Goal: Find specific page/section: Find specific page/section

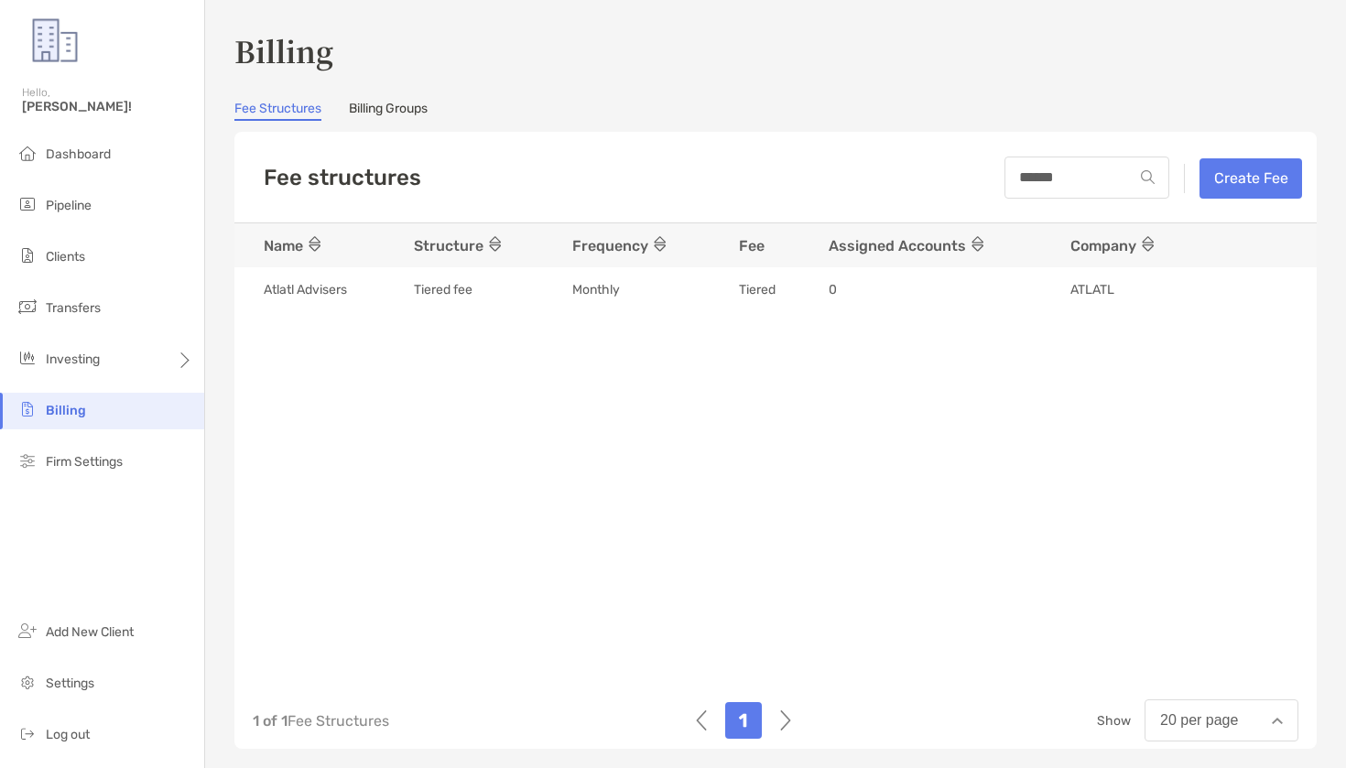
scroll to position [1, 0]
type input "******"
click at [61, 269] on li "Clients" at bounding box center [102, 257] width 204 height 37
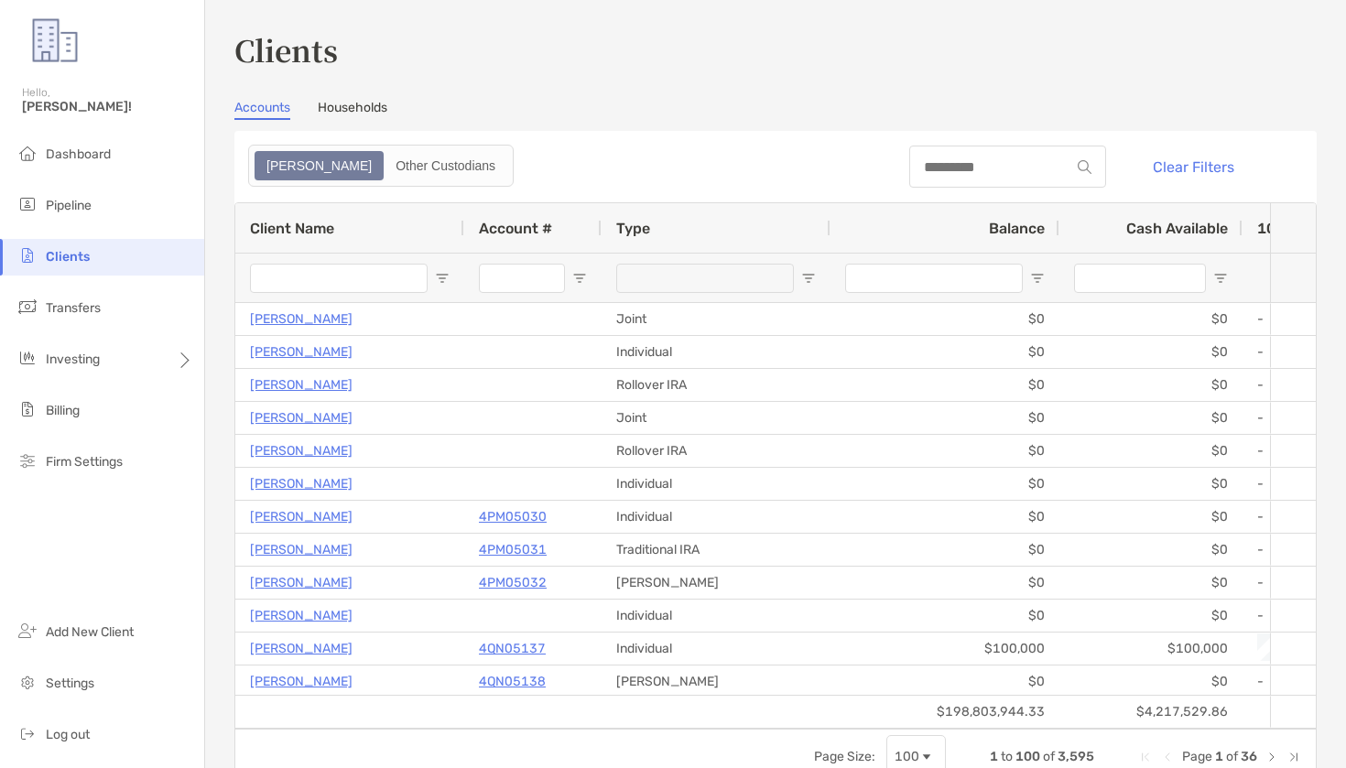
click at [1010, 155] on div at bounding box center [1007, 167] width 197 height 42
click at [990, 164] on input at bounding box center [989, 167] width 160 height 16
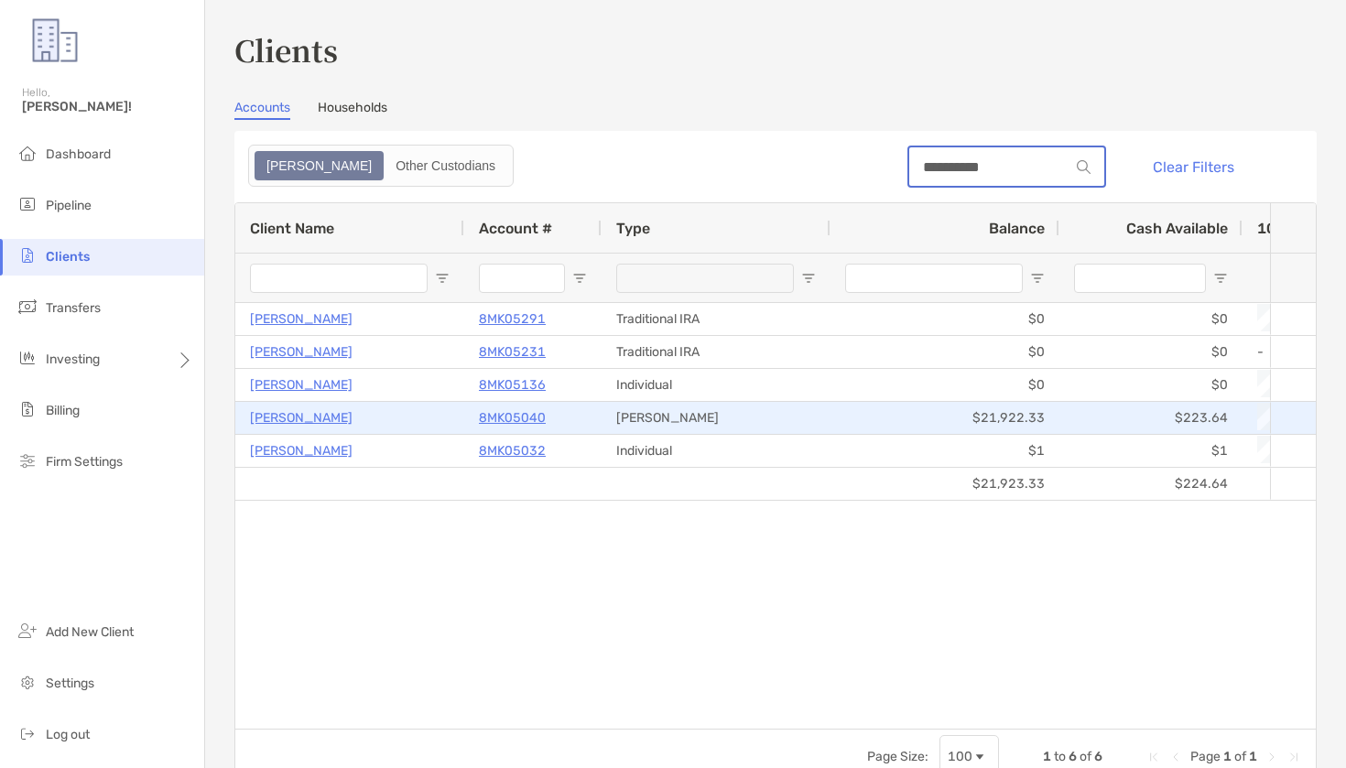
type input "**********"
click at [521, 418] on p "8MK05040" at bounding box center [512, 418] width 67 height 23
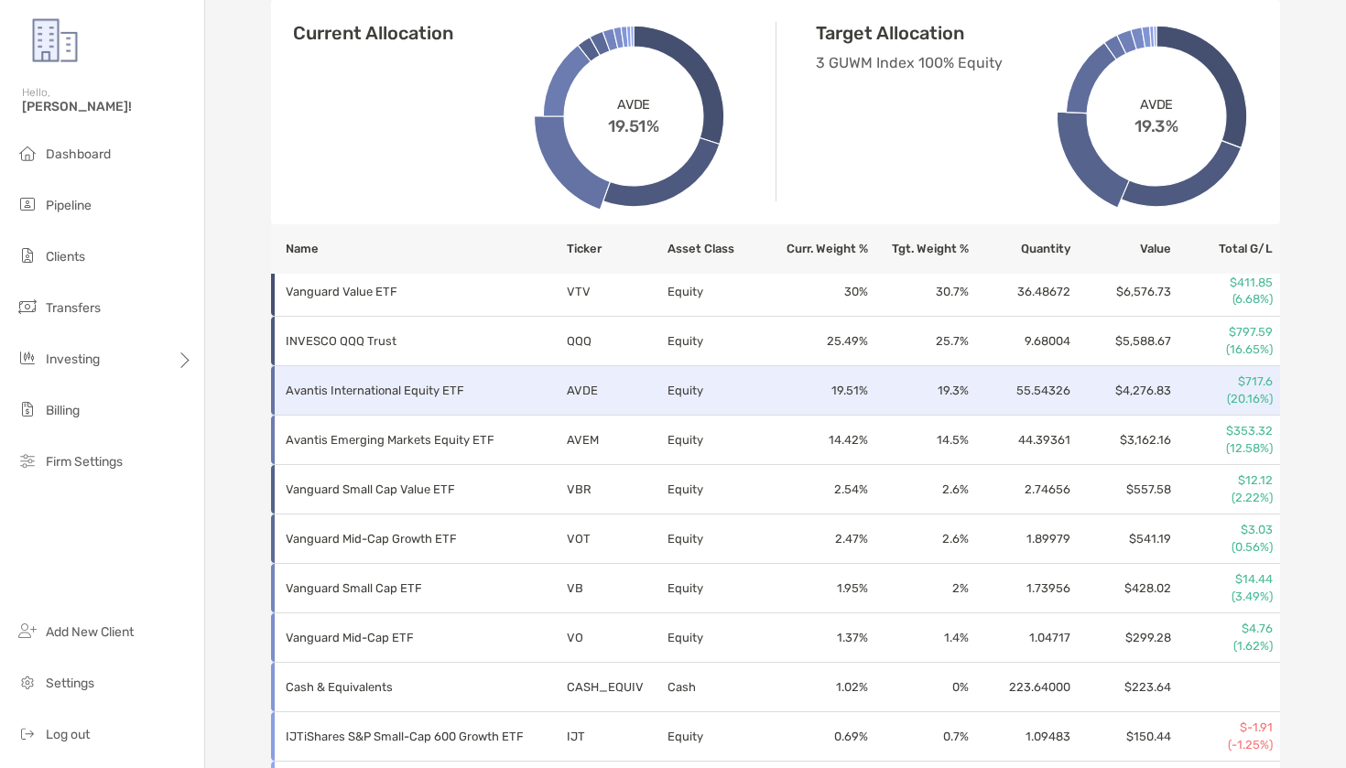
scroll to position [737, 0]
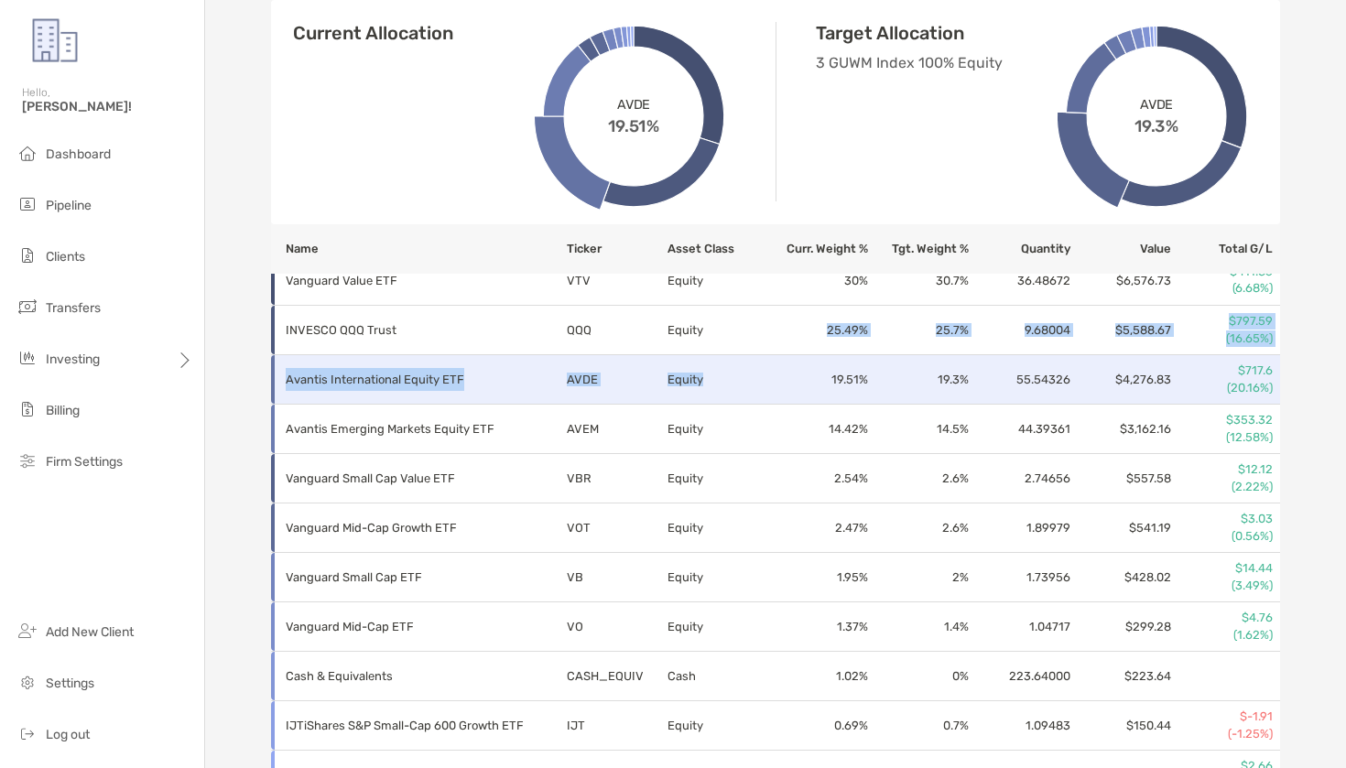
drag, startPoint x: 753, startPoint y: 343, endPoint x: 752, endPoint y: 394, distance: 50.4
click at [752, 394] on tbody "Vanguard Value ETF VTV Equity 30 % 30.7 % 36.48672 $6,576.73 $411.85 (6.68%) IN…" at bounding box center [775, 528] width 1009 height 544
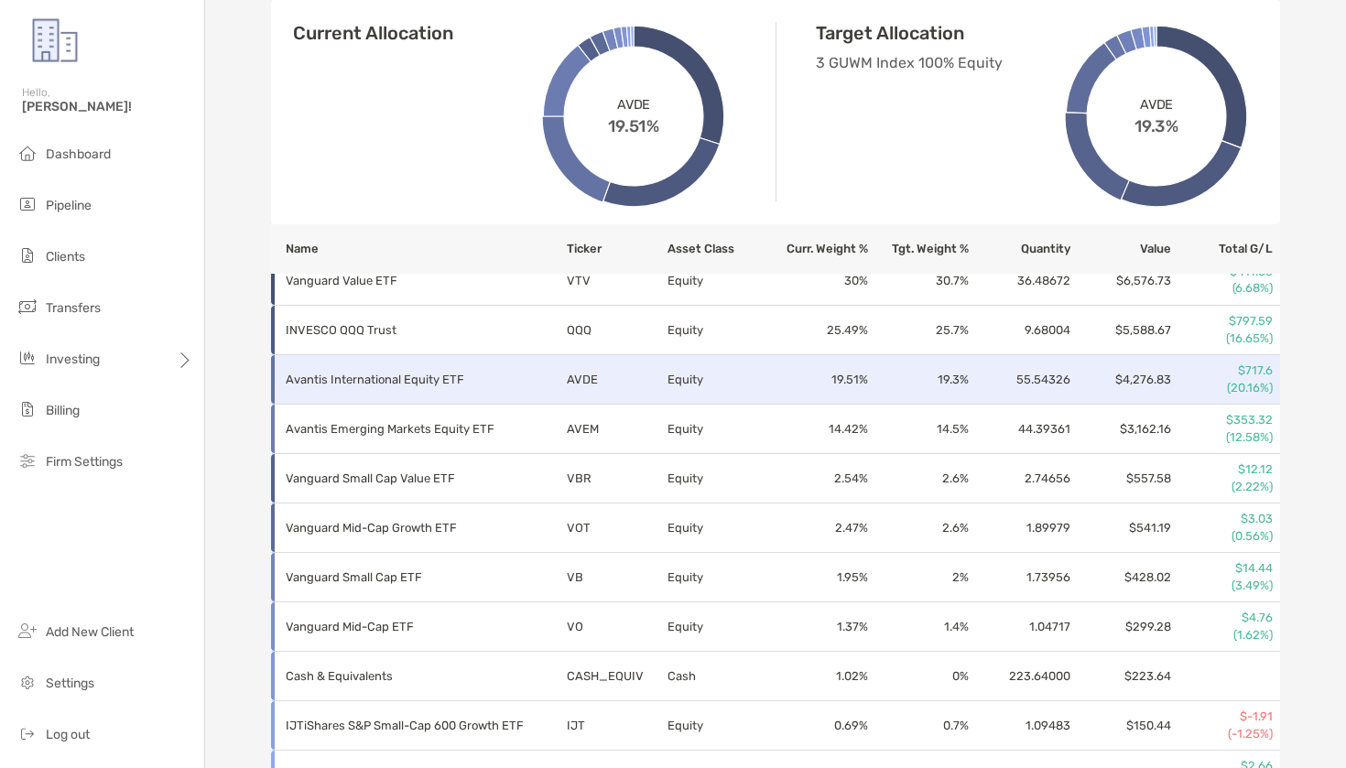
click at [692, 358] on td "Equity" at bounding box center [717, 379] width 101 height 49
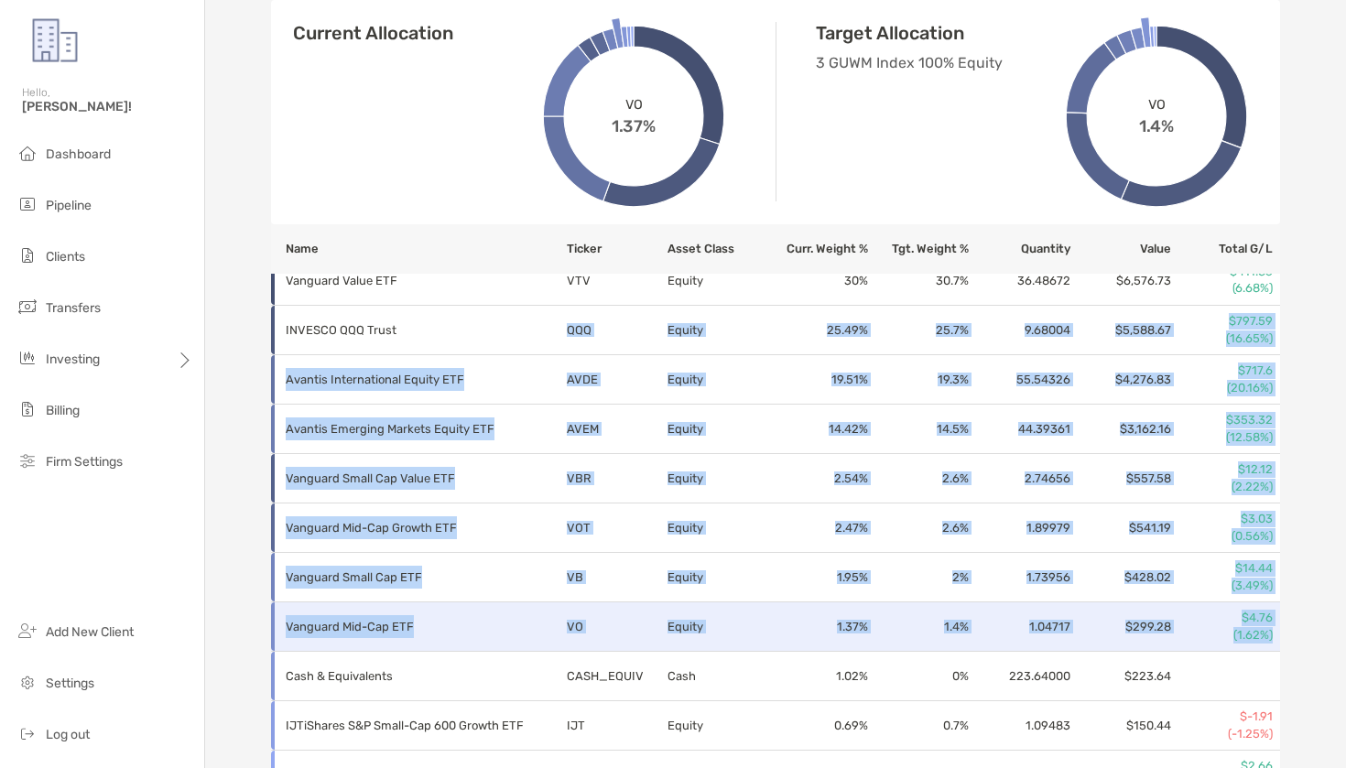
drag, startPoint x: 562, startPoint y: 331, endPoint x: 1272, endPoint y: 646, distance: 776.0
click at [1272, 646] on tbody "Vanguard Value ETF VTV Equity 30 % 30.7 % 36.48672 $6,576.73 $411.85 (6.68%) IN…" at bounding box center [775, 528] width 1009 height 544
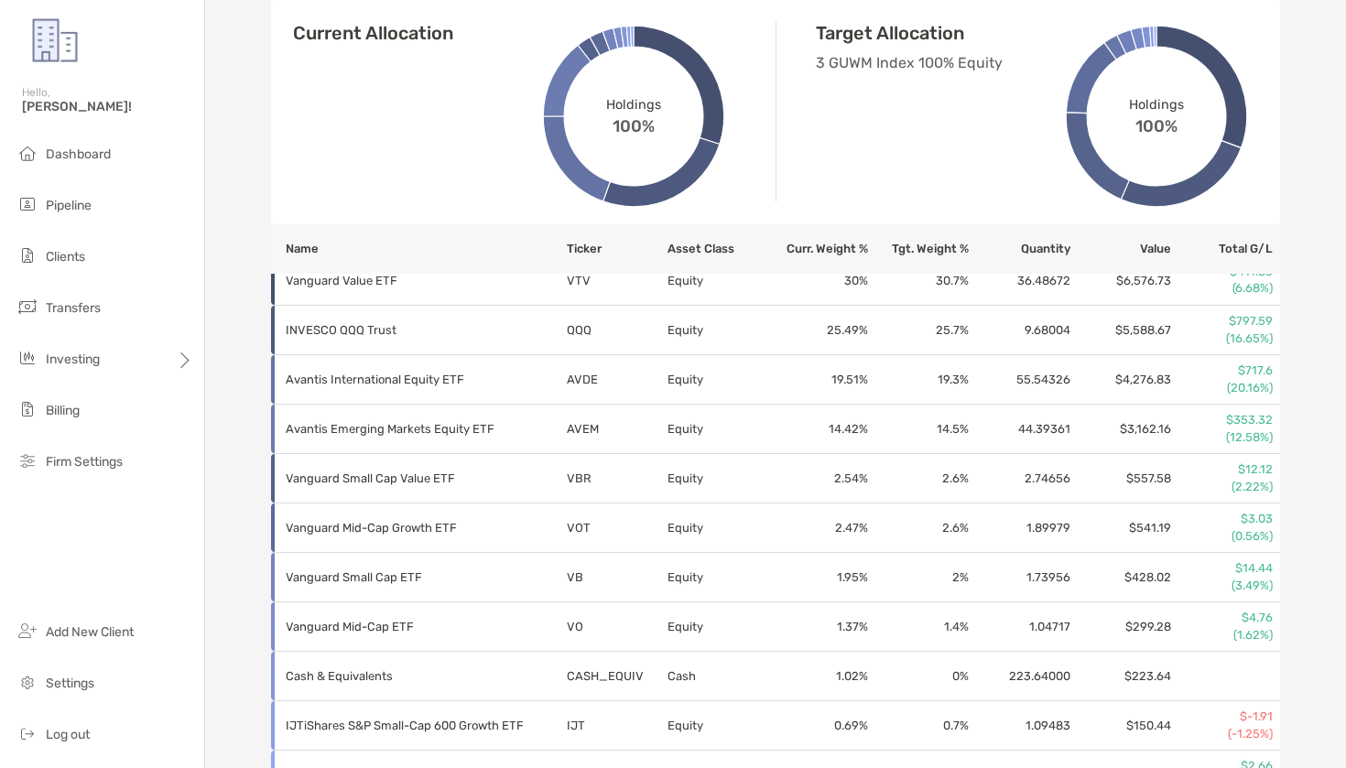
click at [1308, 533] on div "John Benevides Roth IRA - Roth IRA 8MK05040 Transfer Funds Overview Info Accoun…" at bounding box center [775, 246] width 1141 height 1966
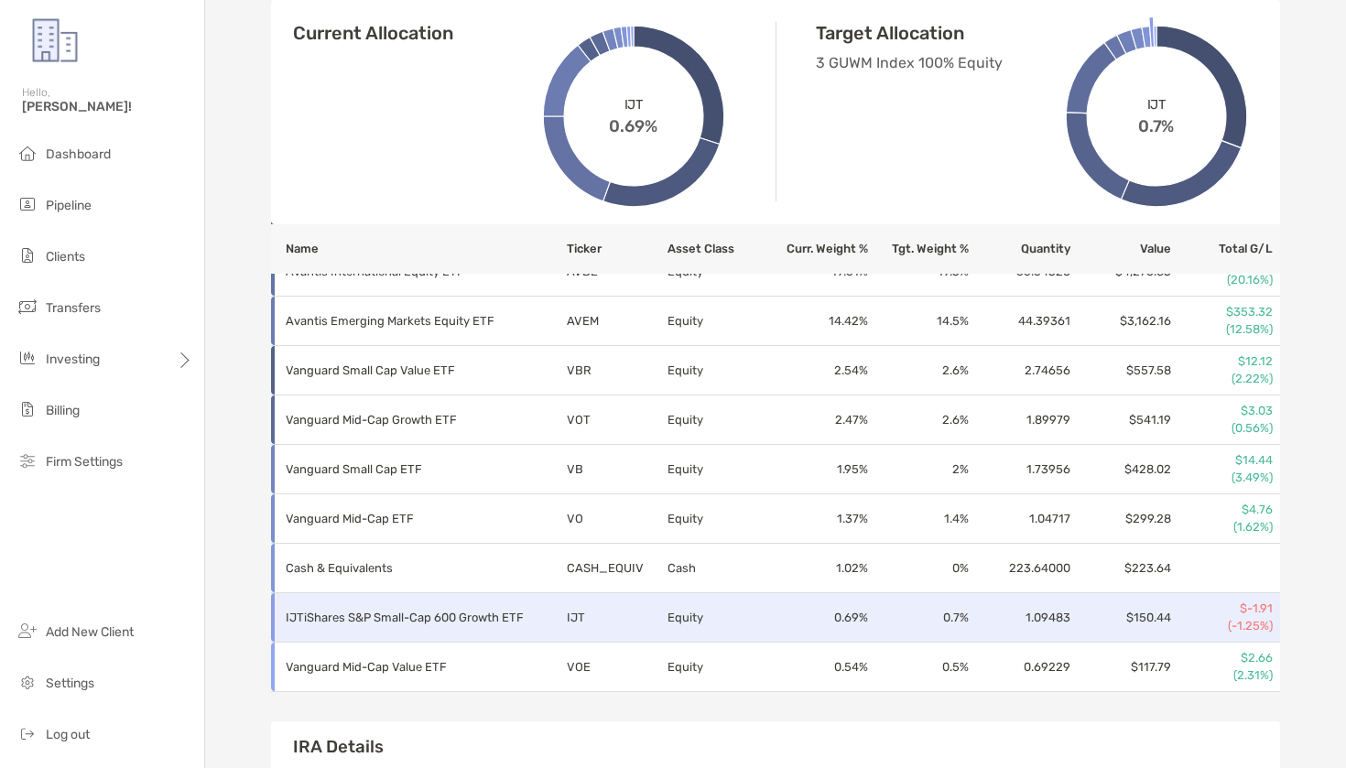
scroll to position [817, 0]
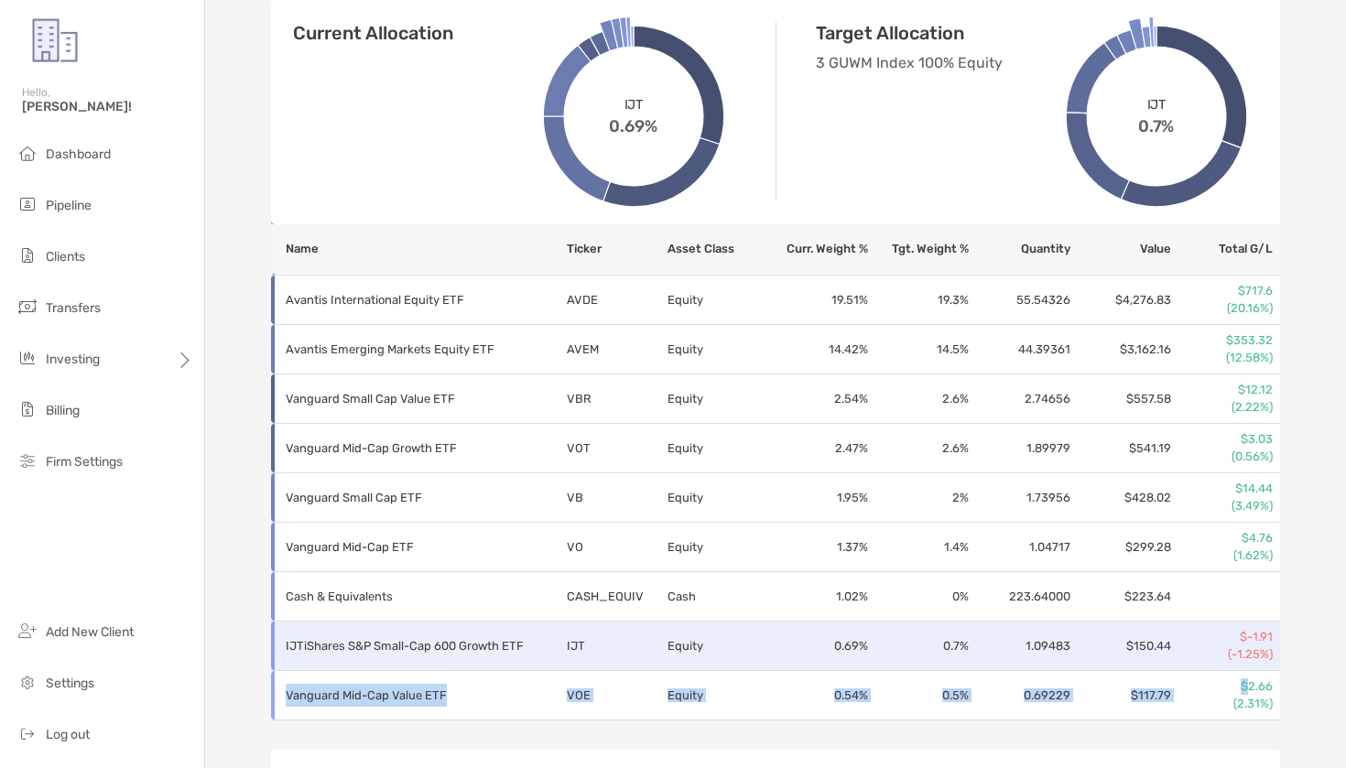
drag, startPoint x: 1225, startPoint y: 668, endPoint x: 1254, endPoint y: 686, distance: 33.8
click at [1254, 686] on tbody "Vanguard Value ETF VTV Equity 30 % 30.7 % 36.48672 $6,576.73 $411.85 (6.68%) IN…" at bounding box center [775, 449] width 1009 height 544
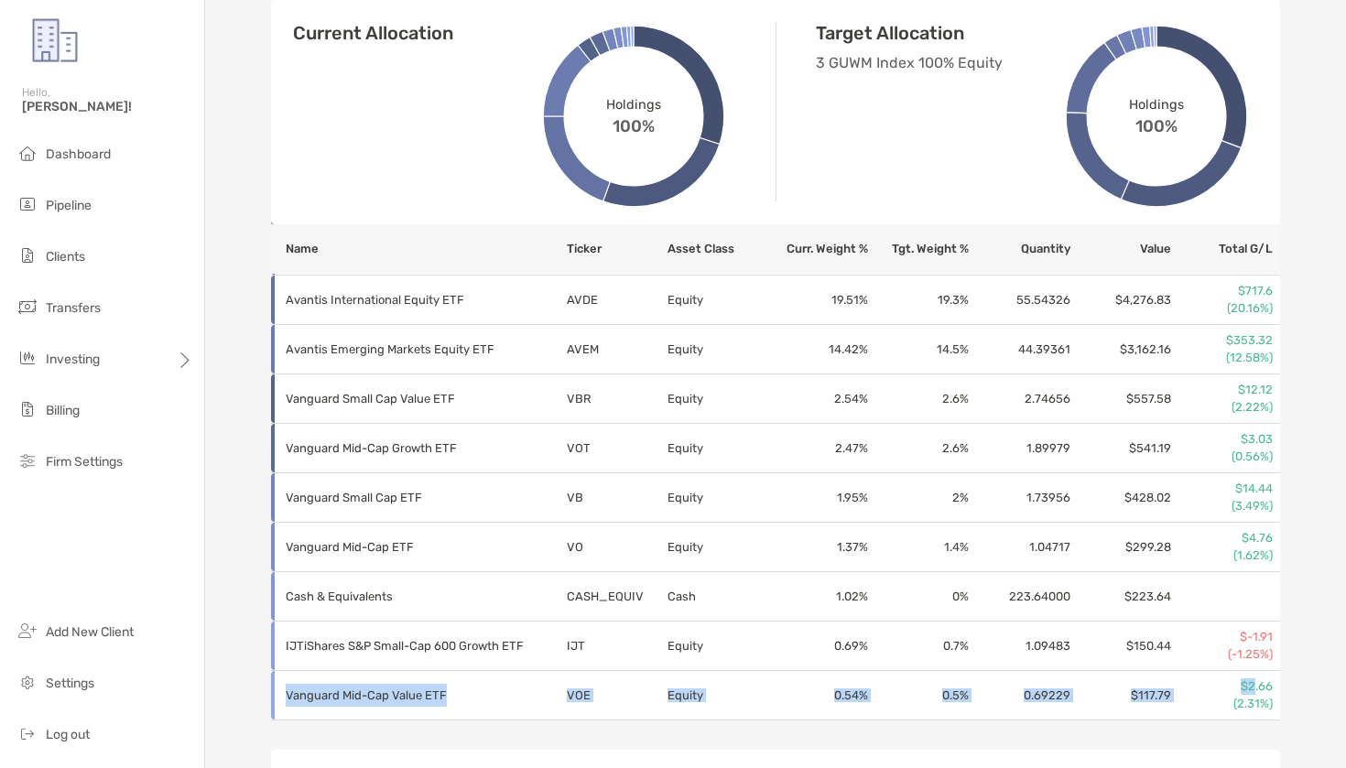
click at [1254, 686] on p "$2.66" at bounding box center [1223, 687] width 100 height 16
click at [1311, 653] on div "John Benevides Roth IRA - Roth IRA 8MK05040 Transfer Funds Overview Info Accoun…" at bounding box center [775, 166] width 1141 height 1966
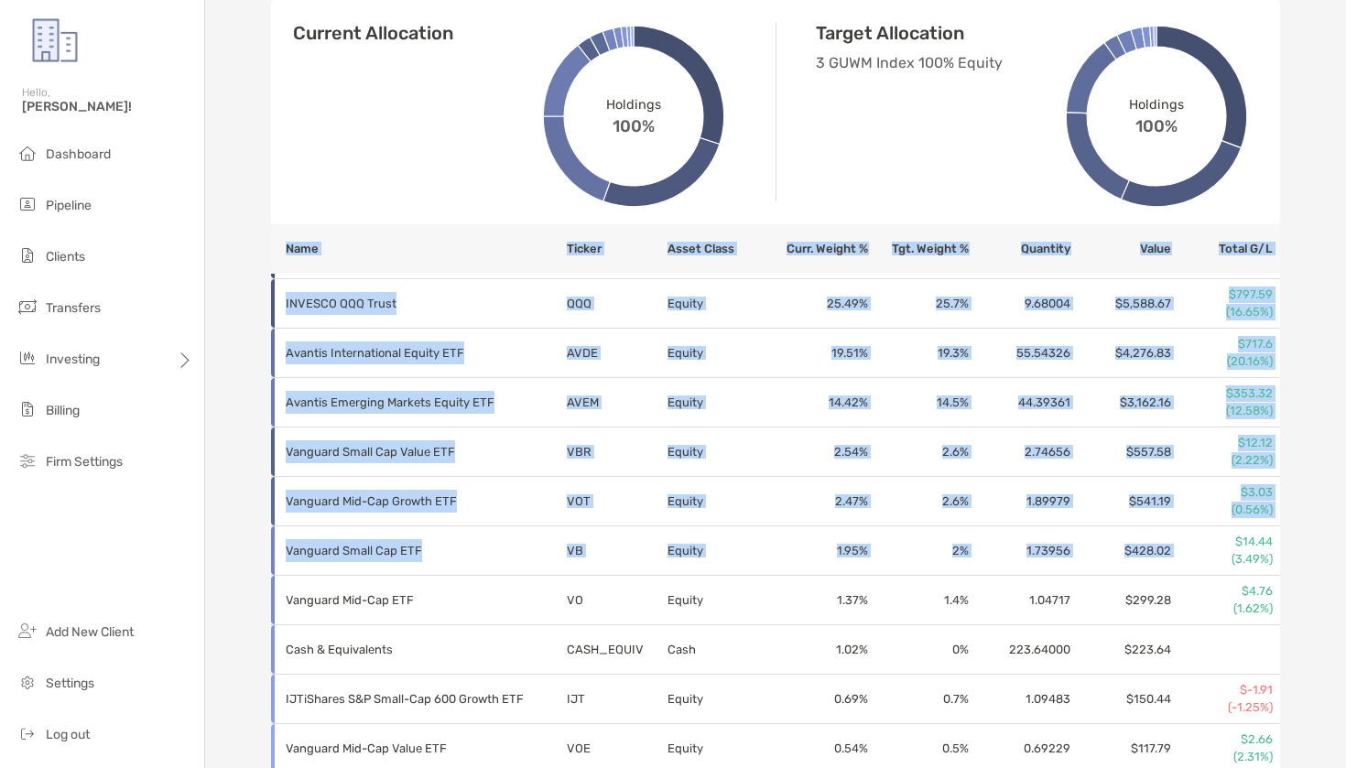
drag, startPoint x: 1213, startPoint y: 543, endPoint x: 1282, endPoint y: 586, distance: 81.0
click at [1282, 586] on div "Overview Info Account Settings Billing Cost Basis Transactions Upcoming Transfe…" at bounding box center [776, 267] width 1046 height 1870
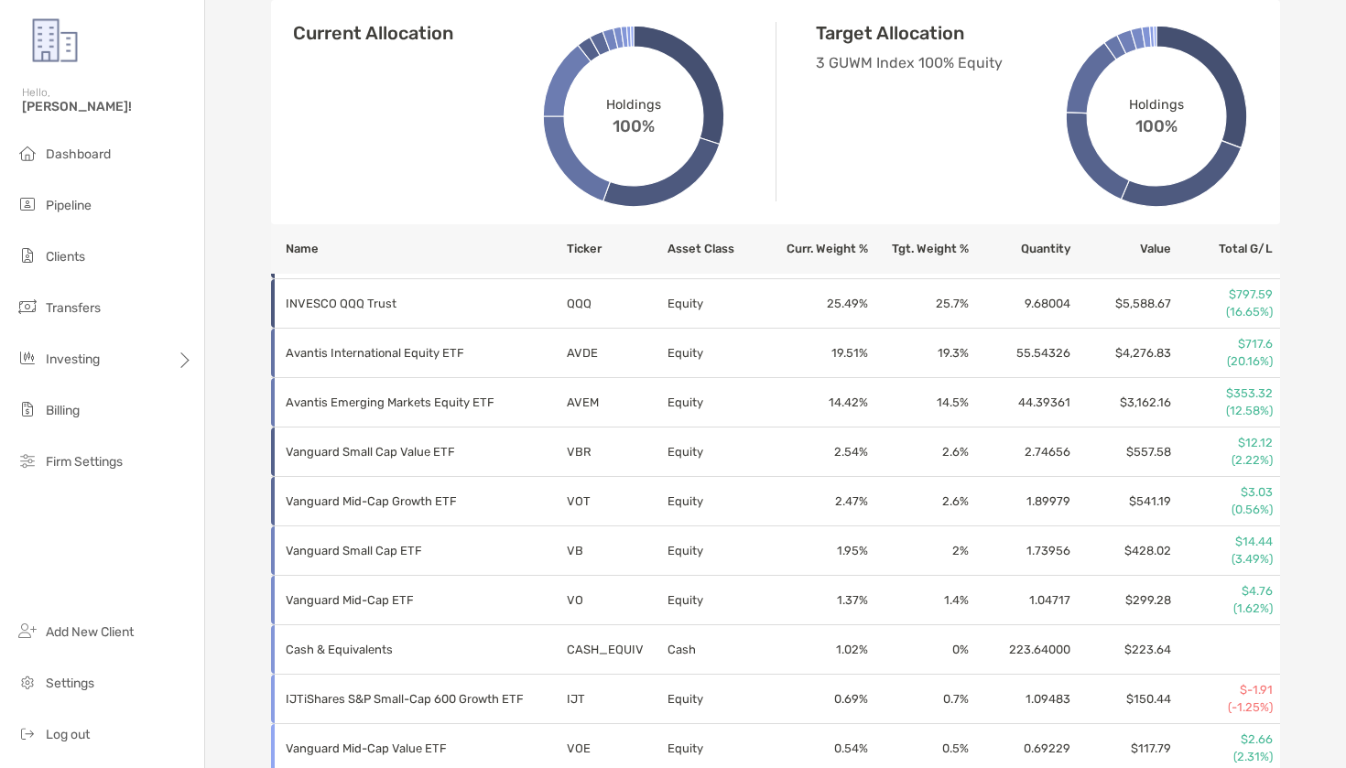
click at [1312, 573] on div "John Benevides Roth IRA - Roth IRA 8MK05040 Transfer Funds Overview Info Accoun…" at bounding box center [775, 219] width 1141 height 1966
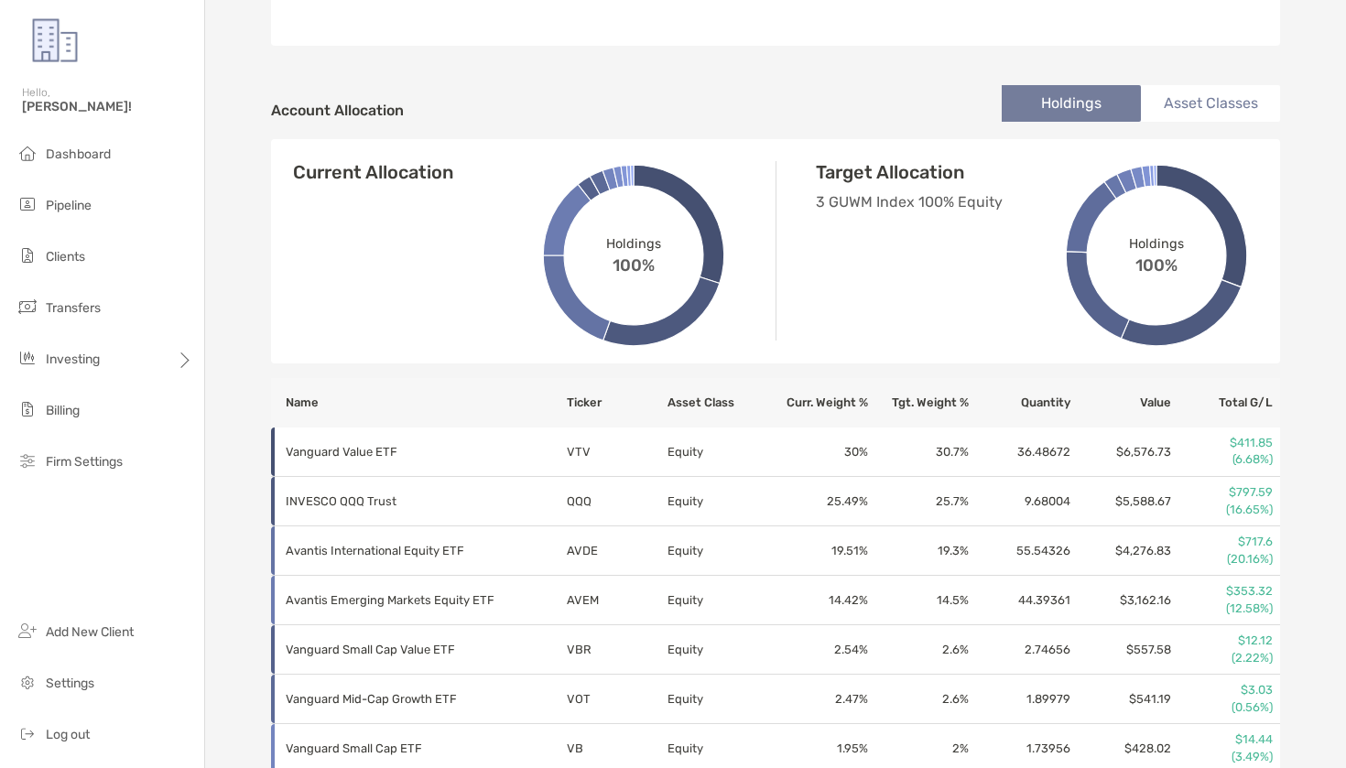
scroll to position [565, 0]
click at [50, 212] on span "Pipeline" at bounding box center [69, 206] width 46 height 16
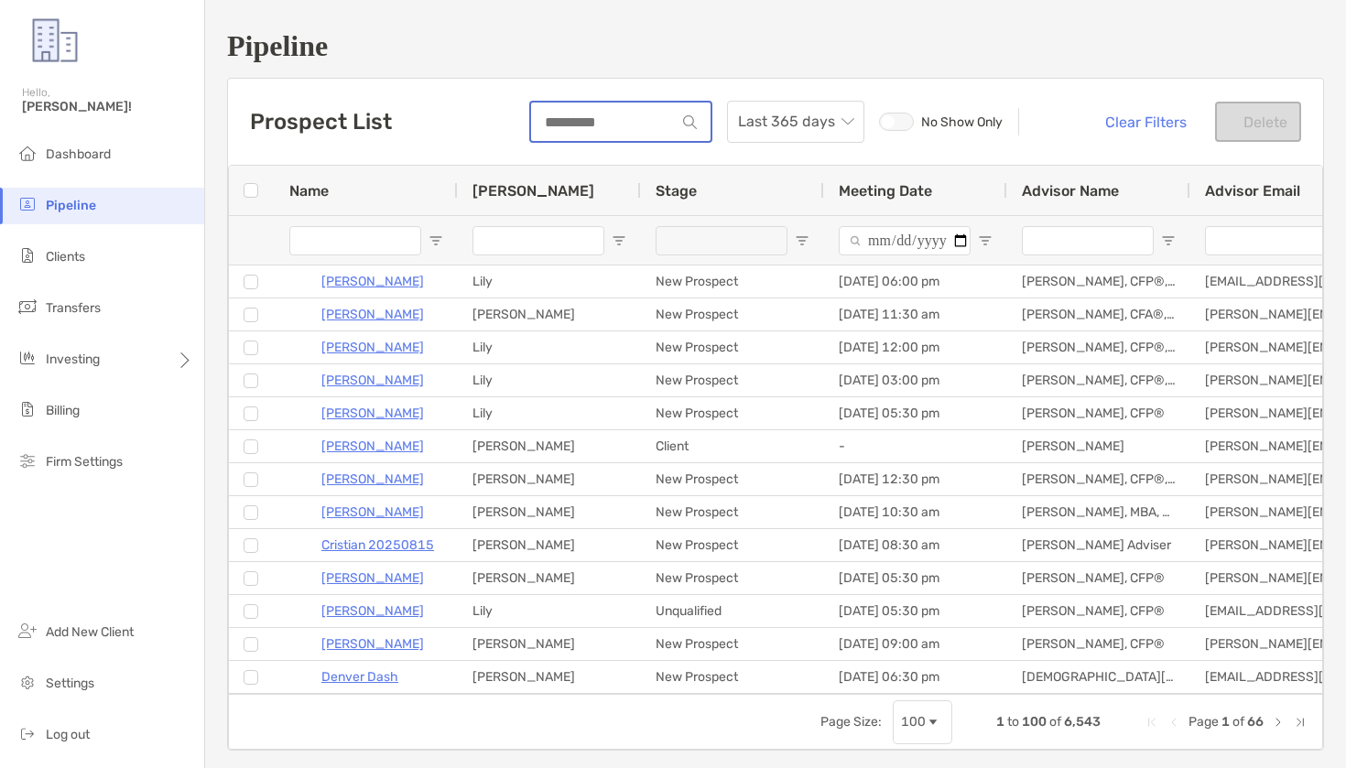
click at [654, 127] on input at bounding box center [603, 122] width 145 height 16
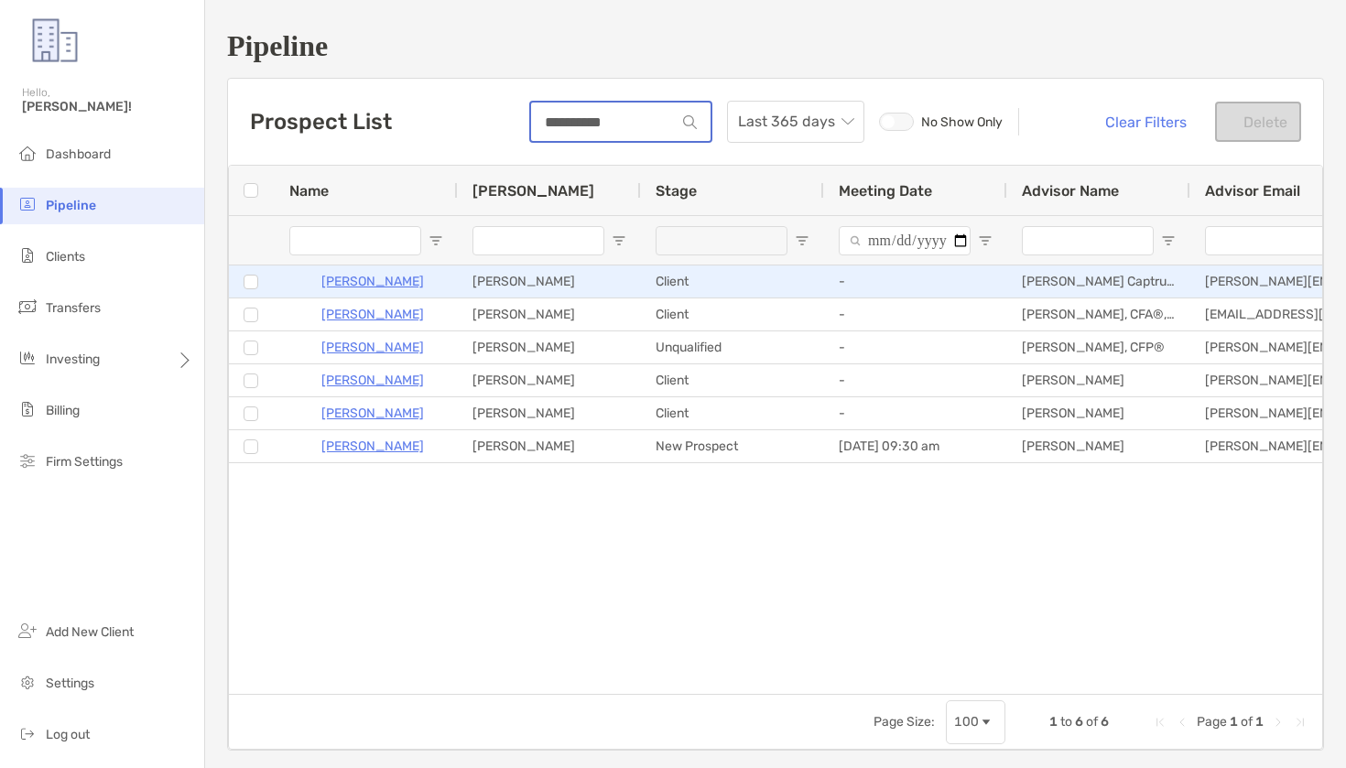
type input "**********"
click at [398, 277] on p "[PERSON_NAME]" at bounding box center [372, 281] width 103 height 23
